Goal: Task Accomplishment & Management: Use online tool/utility

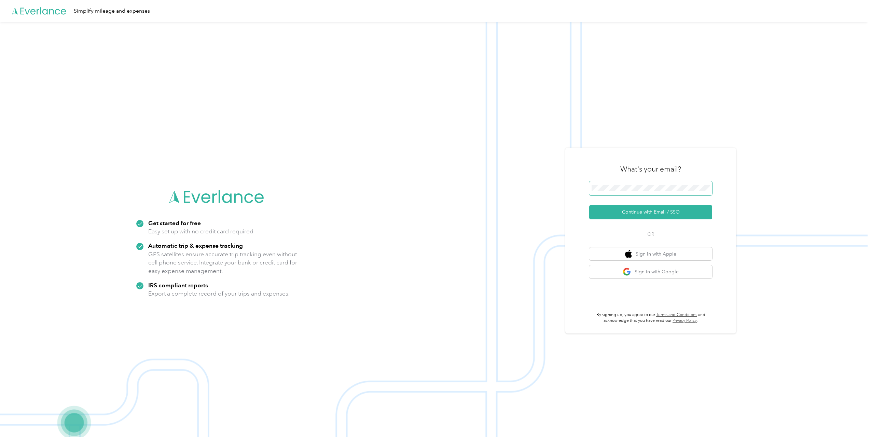
click at [589, 205] on button "Continue with Email / SSO" at bounding box center [650, 212] width 123 height 14
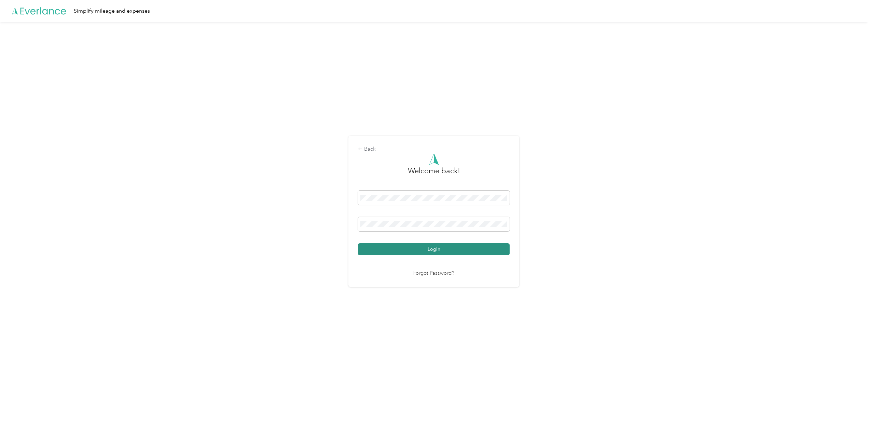
click at [450, 249] on button "Login" at bounding box center [434, 249] width 152 height 12
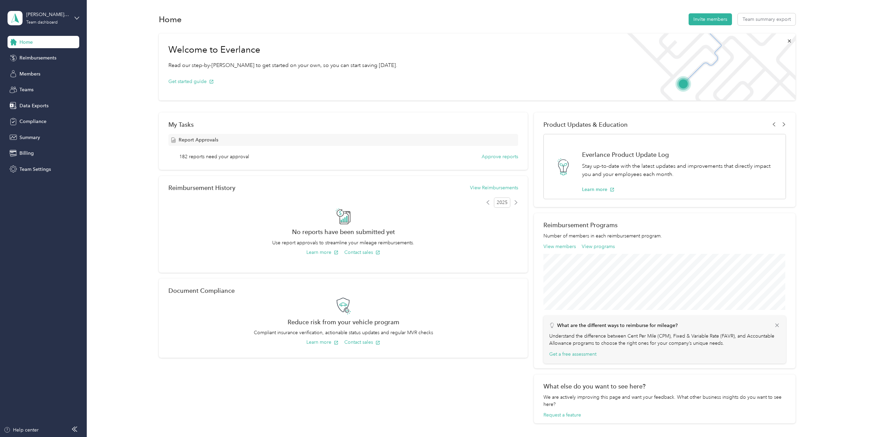
drag, startPoint x: 44, startPoint y: 103, endPoint x: 6, endPoint y: 98, distance: 37.5
click at [44, 103] on span "Data Exports" at bounding box center [33, 105] width 29 height 7
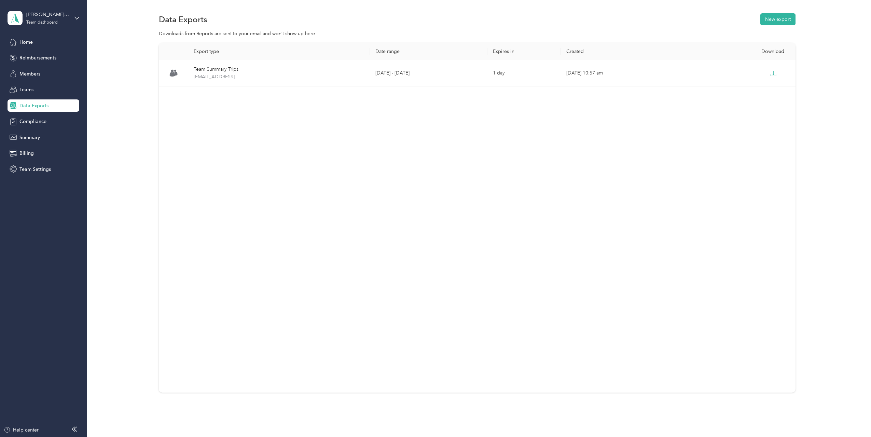
drag, startPoint x: 555, startPoint y: 192, endPoint x: 561, endPoint y: 189, distance: 6.7
click at [556, 192] on div "Export type Date range Expires in Created Download Team Summary Trips [EMAIL_AD…" at bounding box center [477, 217] width 637 height 349
click at [779, 18] on button "New export" at bounding box center [777, 19] width 35 height 12
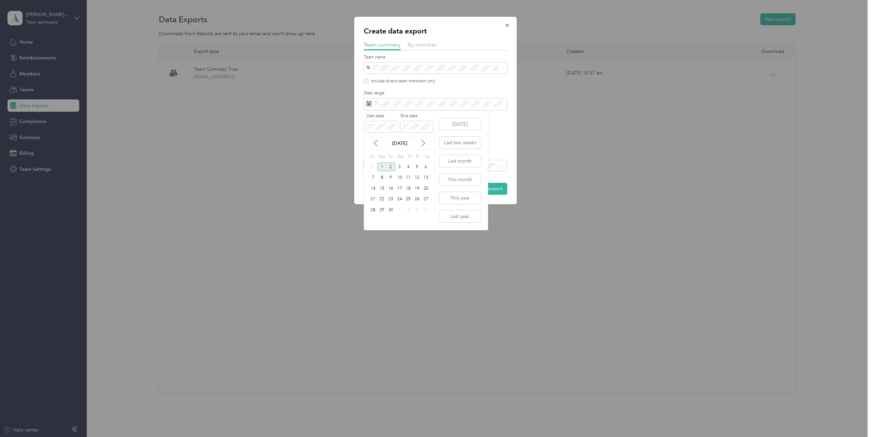
click at [381, 166] on div "1" at bounding box center [381, 167] width 9 height 9
click at [374, 141] on icon at bounding box center [375, 143] width 7 height 7
click at [380, 211] on div "25" at bounding box center [381, 210] width 9 height 9
drag, startPoint x: 383, startPoint y: 209, endPoint x: 383, endPoint y: 168, distance: 40.6
click at [383, 209] on div "25" at bounding box center [381, 210] width 9 height 9
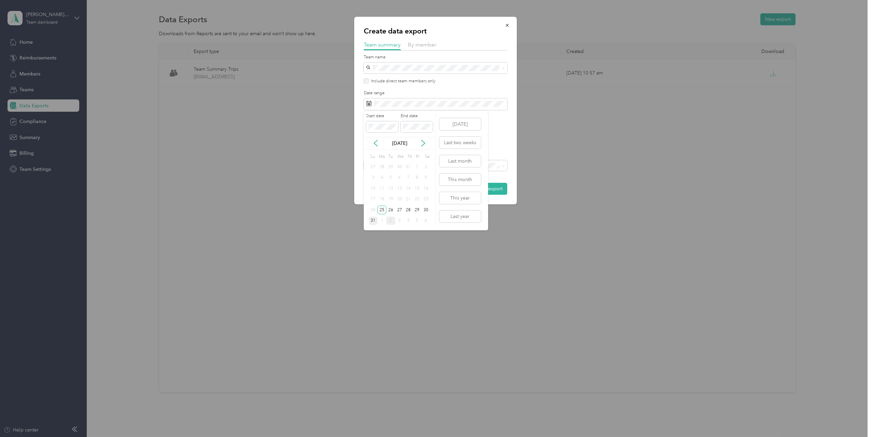
click at [373, 224] on div "31" at bounding box center [373, 221] width 9 height 9
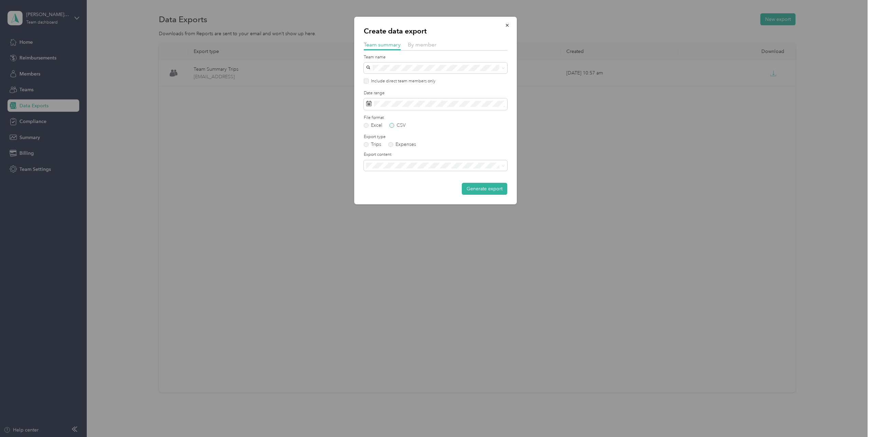
click at [391, 127] on label "CSV" at bounding box center [397, 125] width 16 height 5
click at [421, 189] on span "Summary and full trips list" at bounding box center [395, 189] width 55 height 6
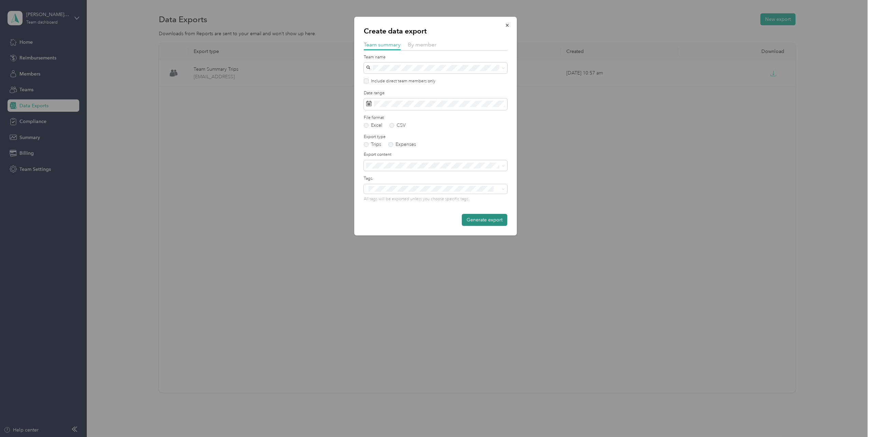
click at [481, 219] on button "Generate export" at bounding box center [484, 220] width 45 height 12
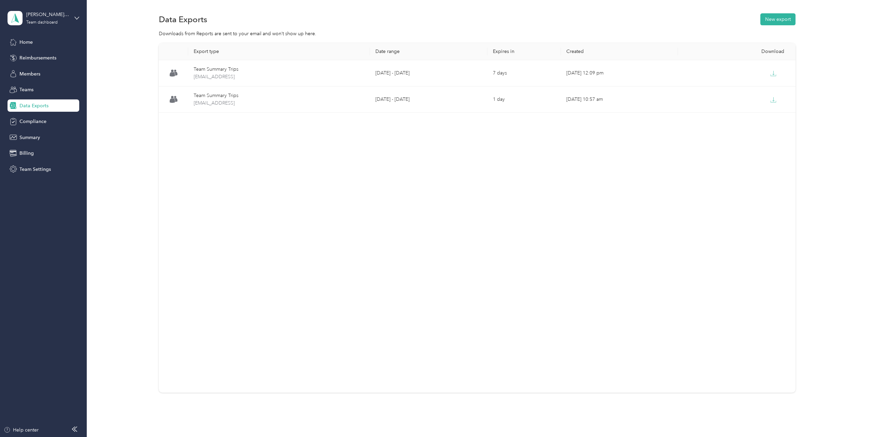
click at [310, 248] on div "Export type Date range Expires in Created Download Team Summary Trips [EMAIL_AD…" at bounding box center [477, 217] width 637 height 349
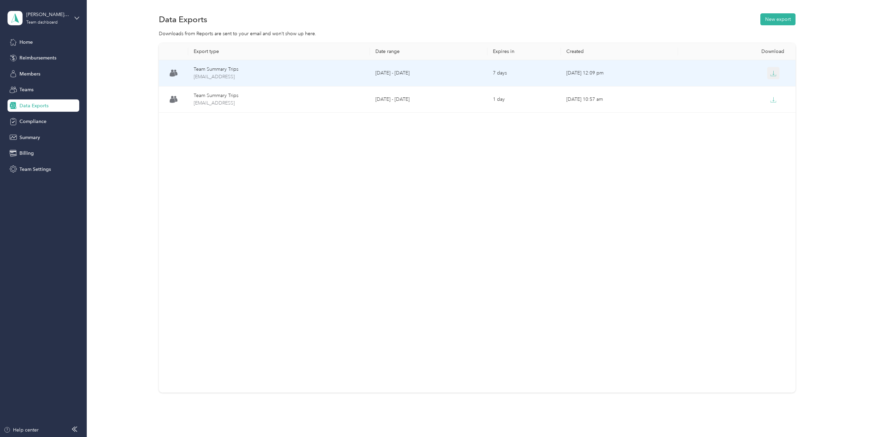
click at [775, 71] on icon "button" at bounding box center [773, 73] width 6 height 6
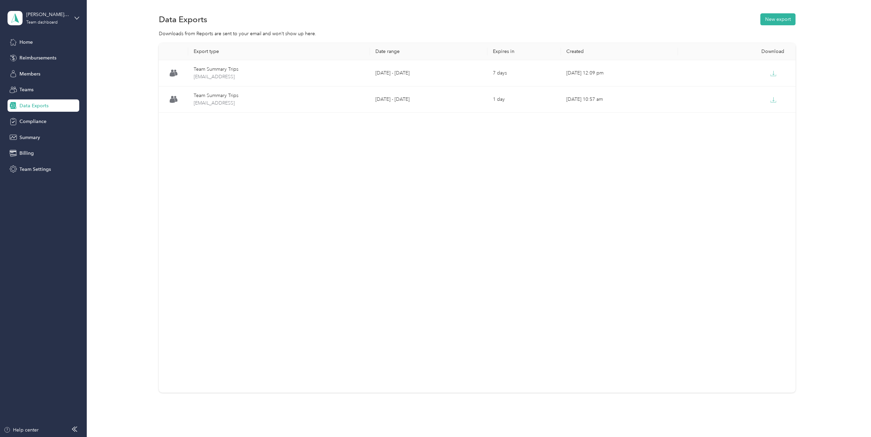
click at [247, 201] on div "Export type Date range Expires in Created Download Team Summary Trips [EMAIL_AD…" at bounding box center [477, 217] width 637 height 349
